Goal: Transaction & Acquisition: Purchase product/service

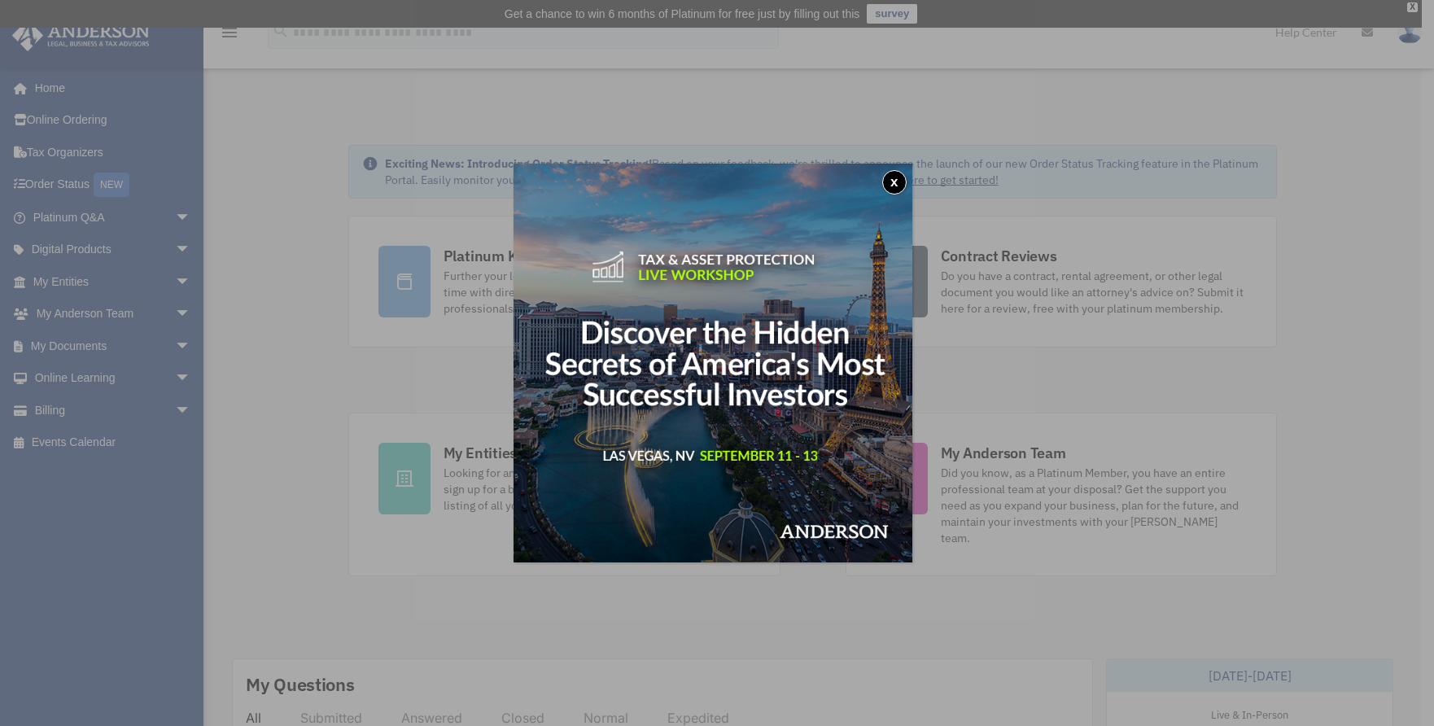
click at [905, 184] on button "x" at bounding box center [895, 182] width 24 height 24
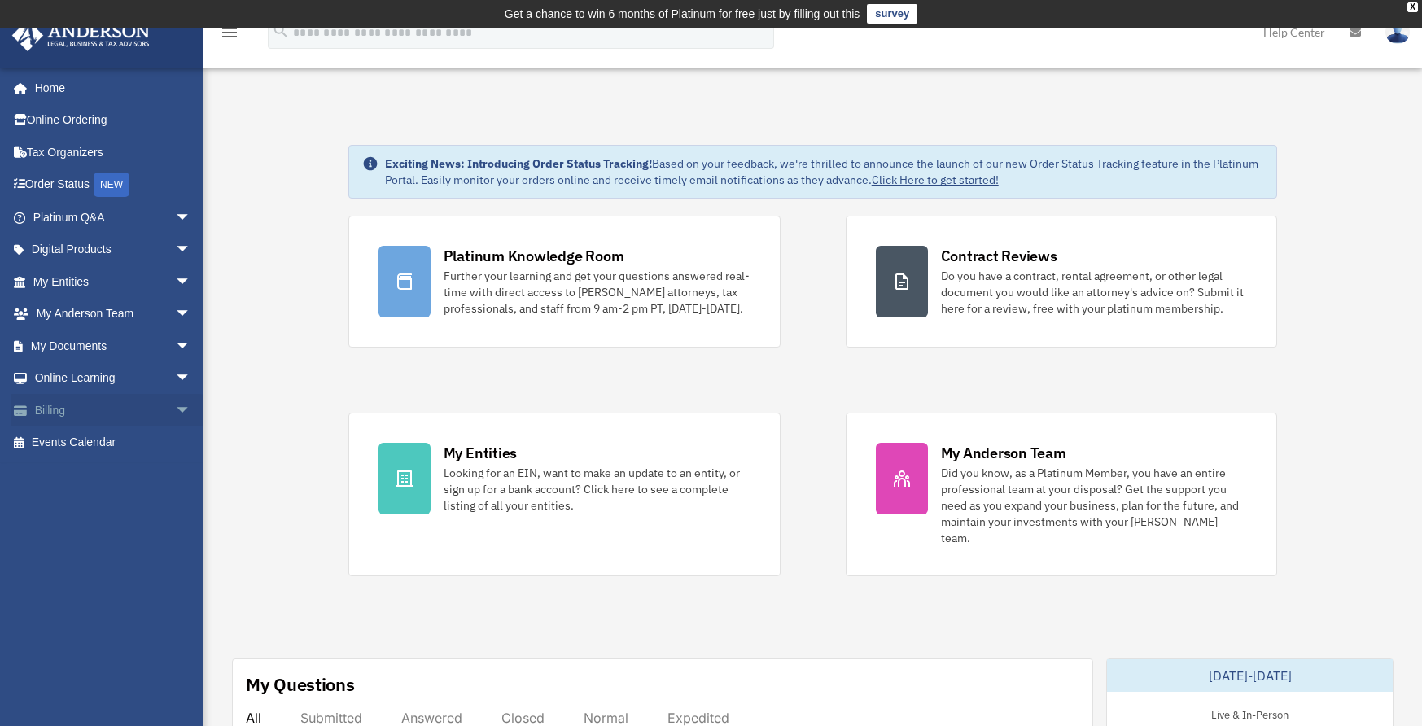
click at [175, 401] on span "arrow_drop_down" at bounding box center [191, 410] width 33 height 33
click at [88, 444] on link "$ Open Invoices" at bounding box center [119, 443] width 193 height 33
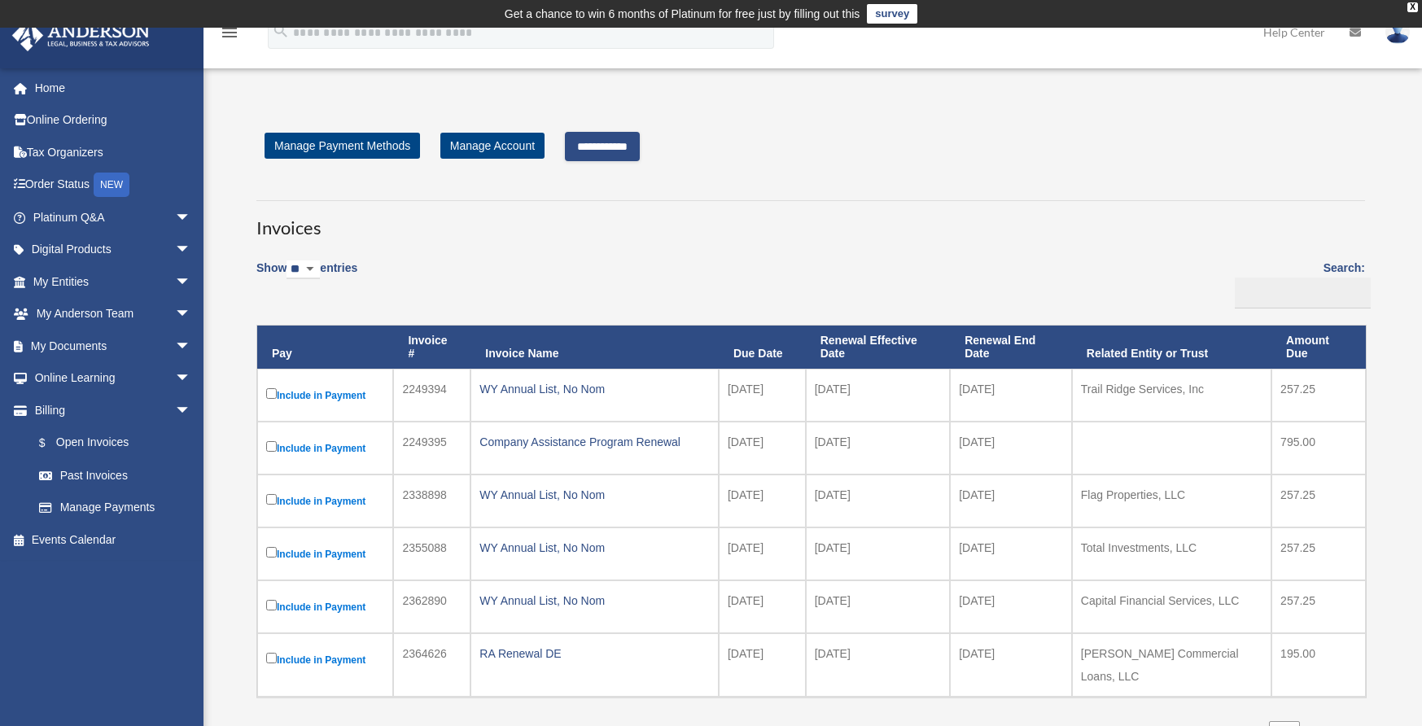
click at [618, 145] on input "**********" at bounding box center [602, 146] width 75 height 29
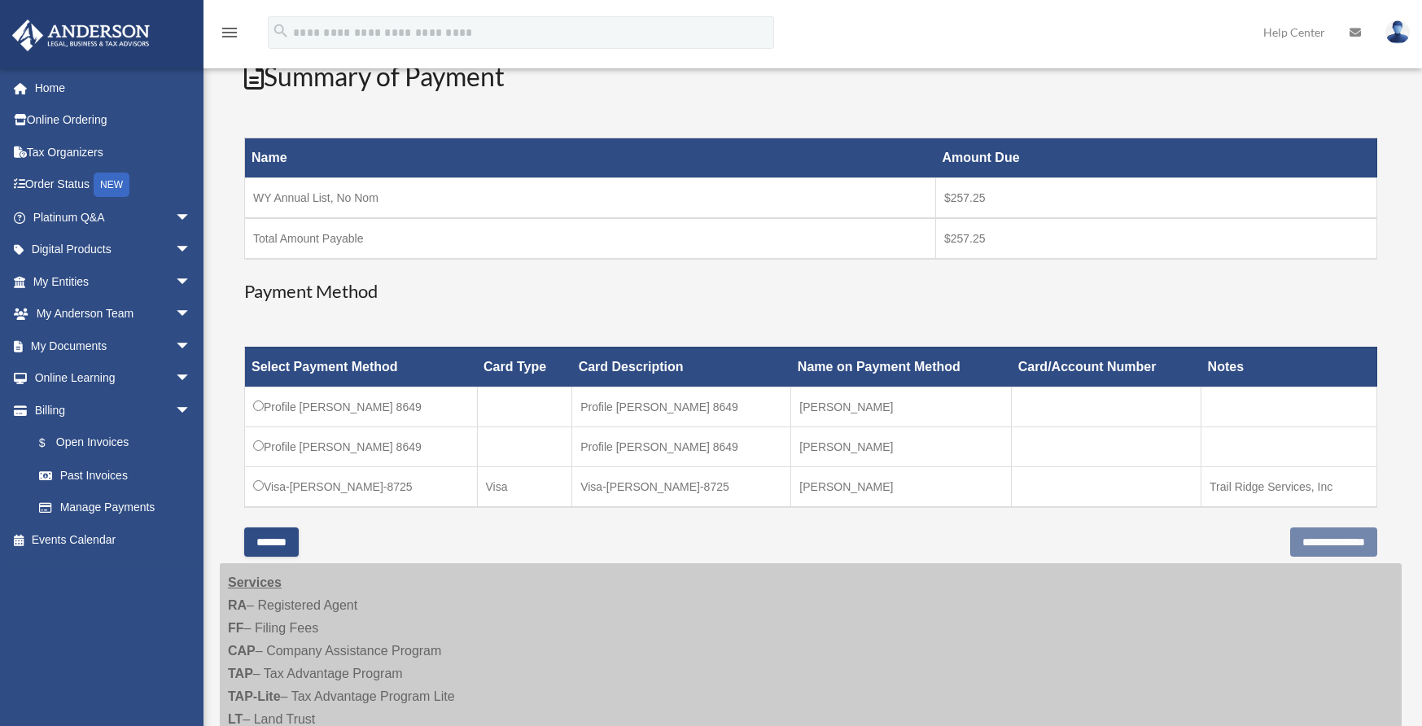
scroll to position [299, 0]
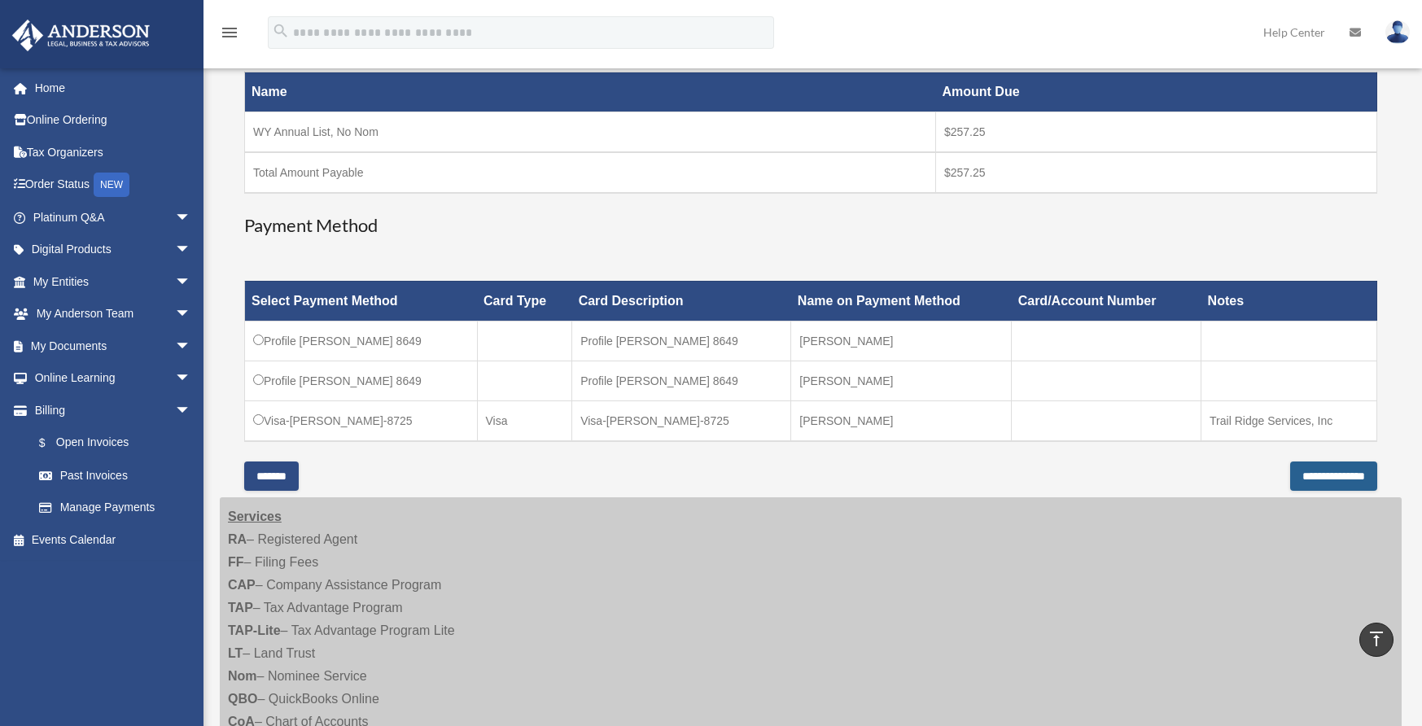
click at [1308, 472] on input "**********" at bounding box center [1333, 476] width 87 height 29
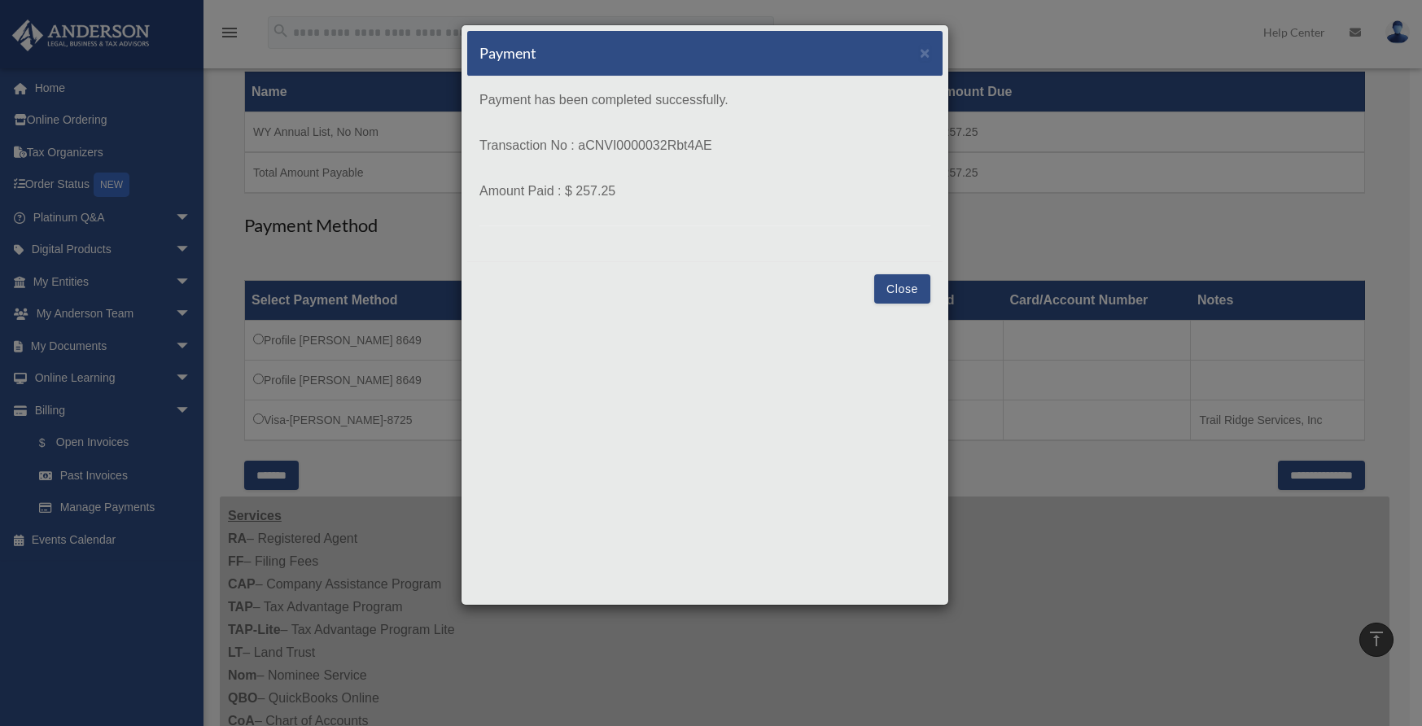
click at [895, 286] on button "Close" at bounding box center [902, 288] width 56 height 29
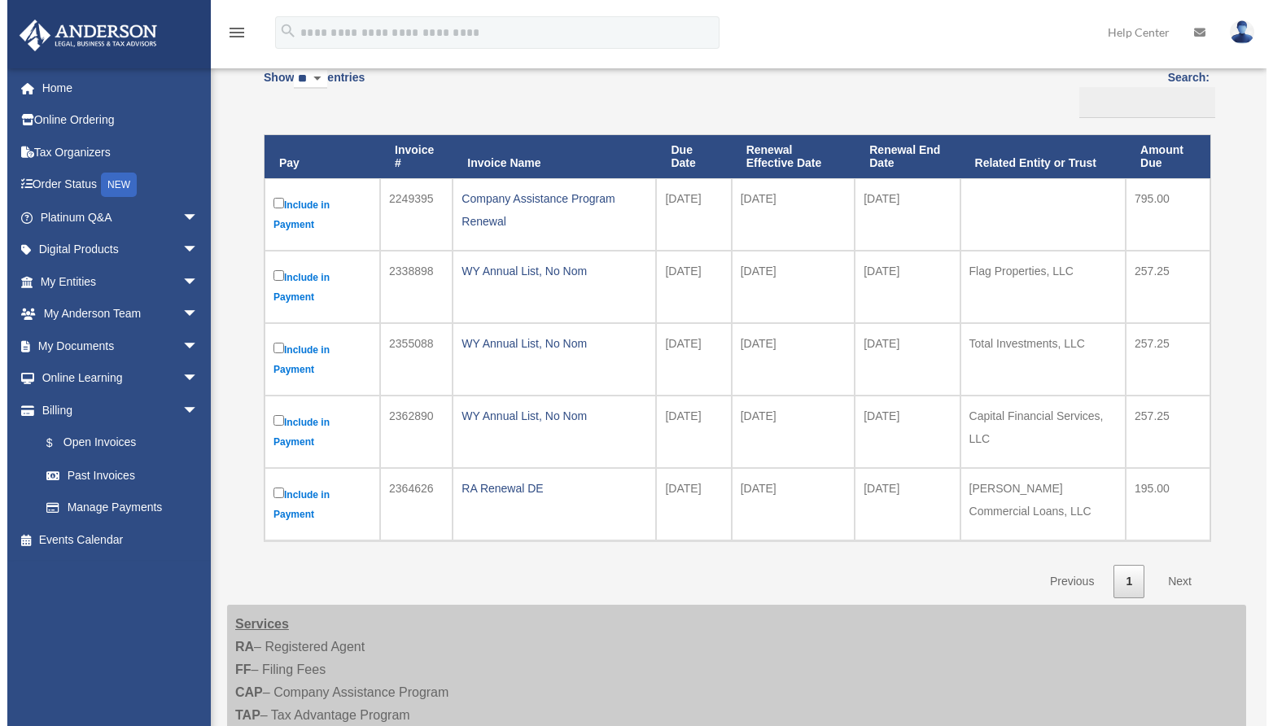
scroll to position [185, 0]
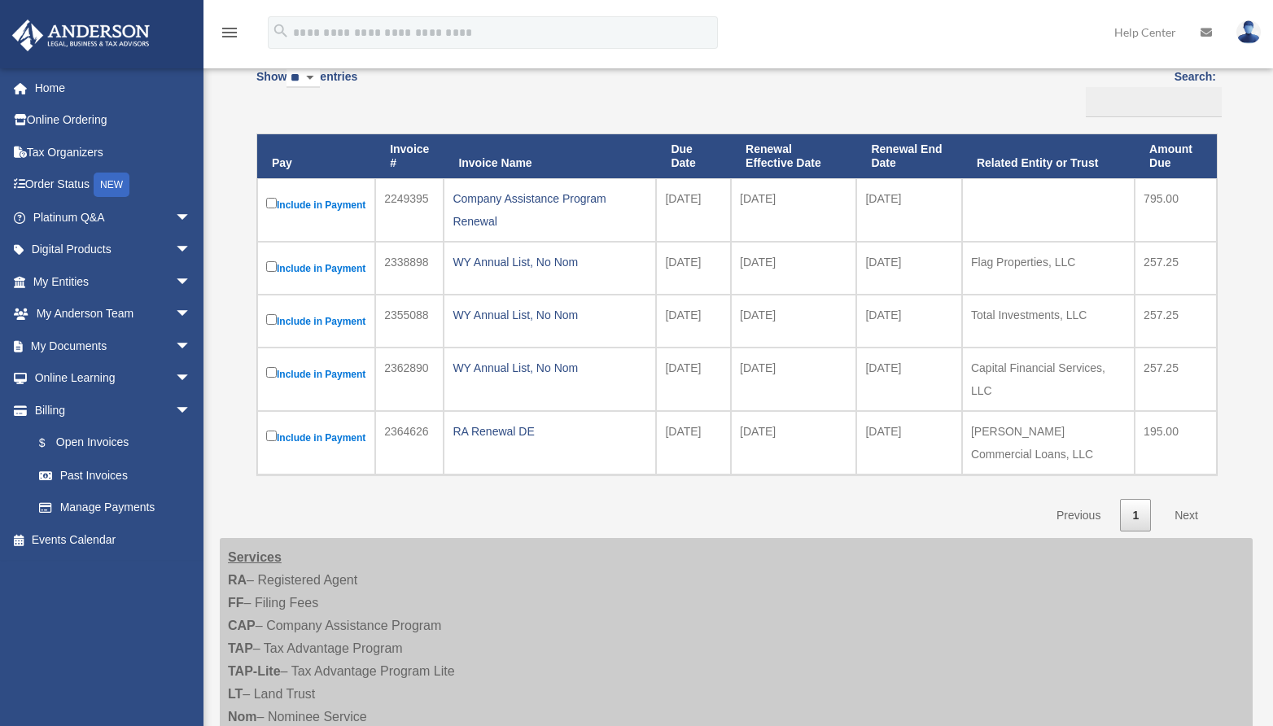
drag, startPoint x: 930, startPoint y: 204, endPoint x: 869, endPoint y: 208, distance: 61.1
click at [869, 208] on td "[DATE]" at bounding box center [909, 210] width 106 height 64
click at [805, 239] on td "[DATE]" at bounding box center [793, 210] width 125 height 64
drag, startPoint x: 707, startPoint y: 199, endPoint x: 665, endPoint y: 197, distance: 42.4
click at [666, 197] on td "[DATE]" at bounding box center [693, 210] width 75 height 64
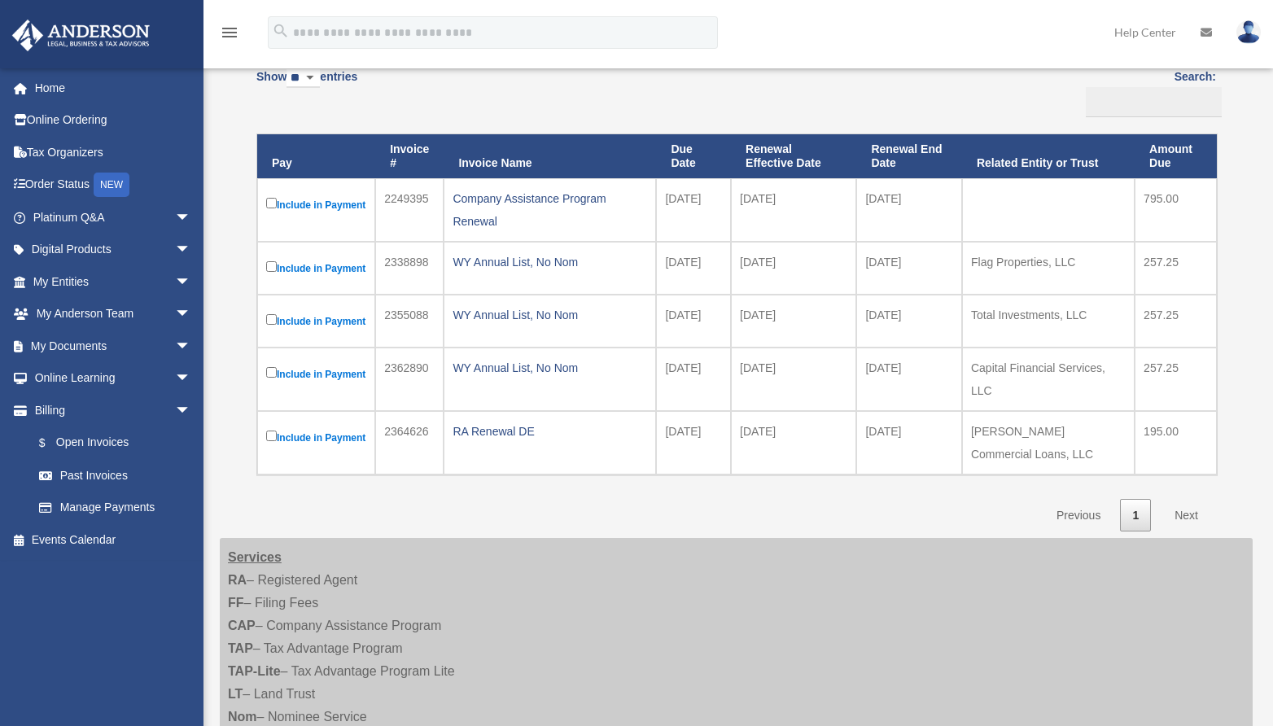
click at [639, 242] on td "Company Assistance Program Renewal" at bounding box center [550, 210] width 212 height 64
drag, startPoint x: 687, startPoint y: 366, endPoint x: 662, endPoint y: 346, distance: 32.4
click at [662, 346] on td "[DATE]" at bounding box center [693, 321] width 75 height 53
click at [709, 348] on td "[DATE]" at bounding box center [693, 321] width 75 height 53
click at [1192, 532] on link "Next" at bounding box center [1187, 515] width 48 height 33
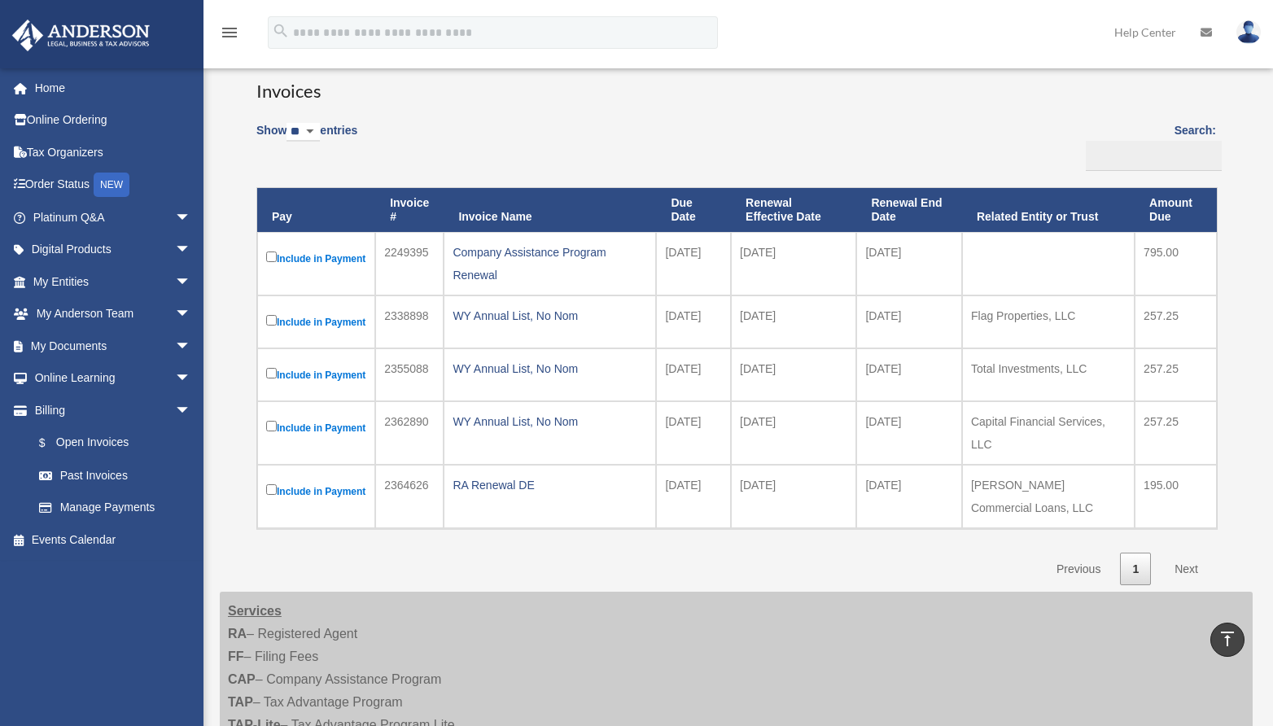
scroll to position [0, 0]
